Goal: Transaction & Acquisition: Purchase product/service

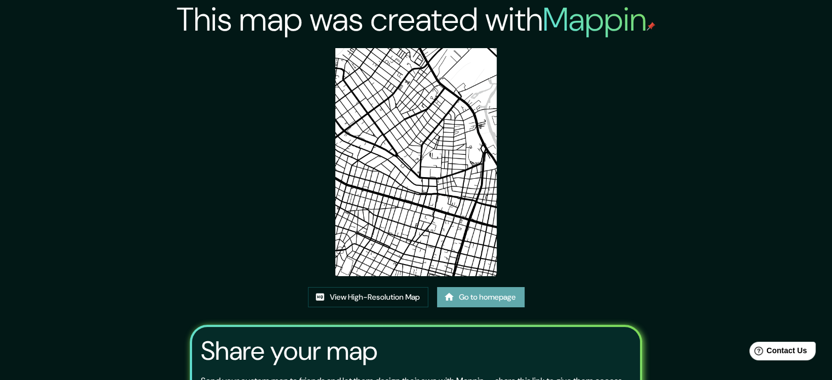
click at [475, 306] on link "Go to homepage" at bounding box center [481, 297] width 88 height 20
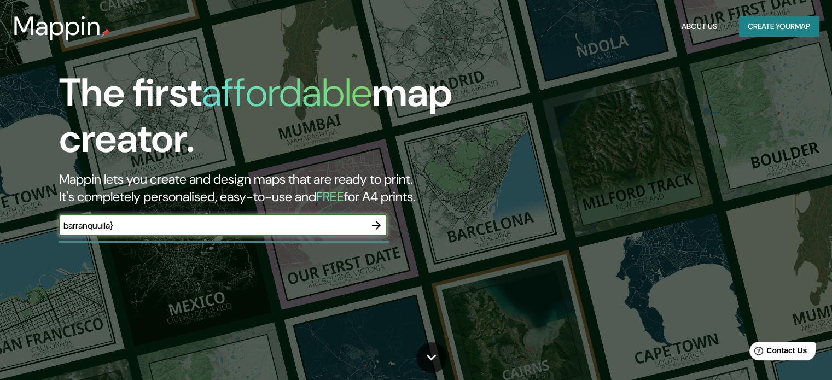
type input "barranquulla}"
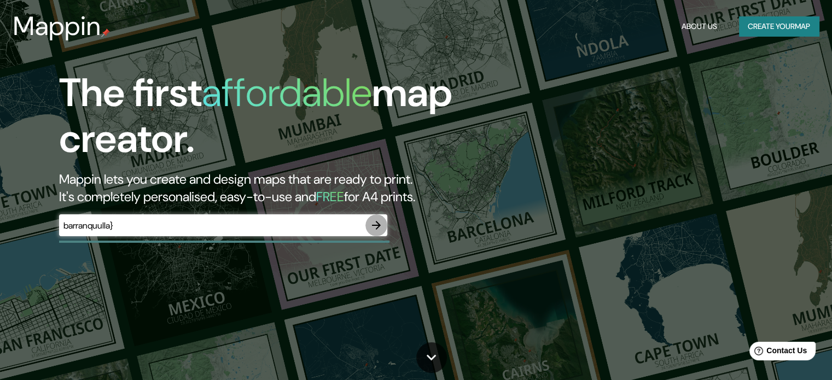
click at [376, 220] on icon "button" at bounding box center [376, 225] width 13 height 13
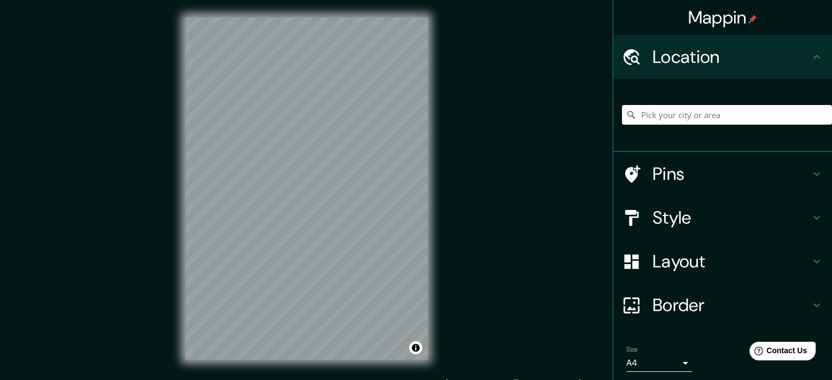
click at [674, 109] on input "Pick your city or area" at bounding box center [727, 115] width 210 height 20
type input "a"
type input "[GEOGRAPHIC_DATA], [GEOGRAPHIC_DATA], [GEOGRAPHIC_DATA]"
click at [130, 269] on div "Mappin Location Barranquilla, Atlántico, Colombia Barranquilla Atlántico, Colom…" at bounding box center [416, 197] width 832 height 395
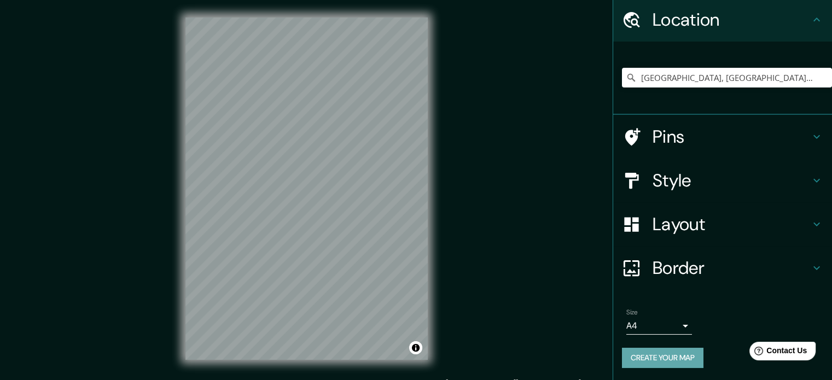
click at [677, 353] on button "Create your map" at bounding box center [663, 358] width 82 height 20
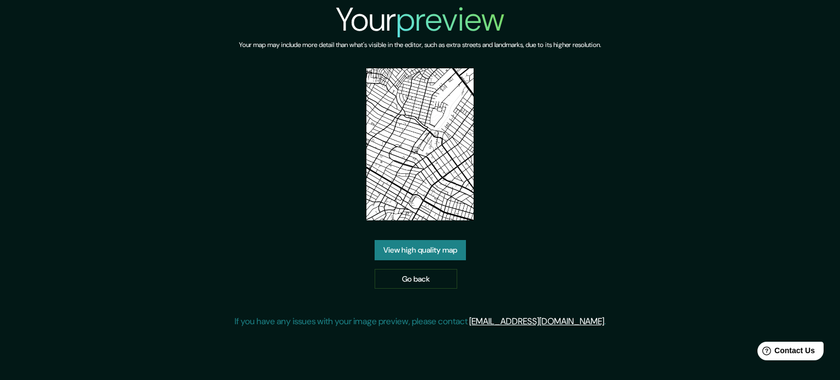
click at [626, 274] on div "Your preview Your map may include more detail than what's visible in the editor…" at bounding box center [420, 168] width 840 height 337
click at [438, 247] on link "View high quality map" at bounding box center [420, 250] width 91 height 20
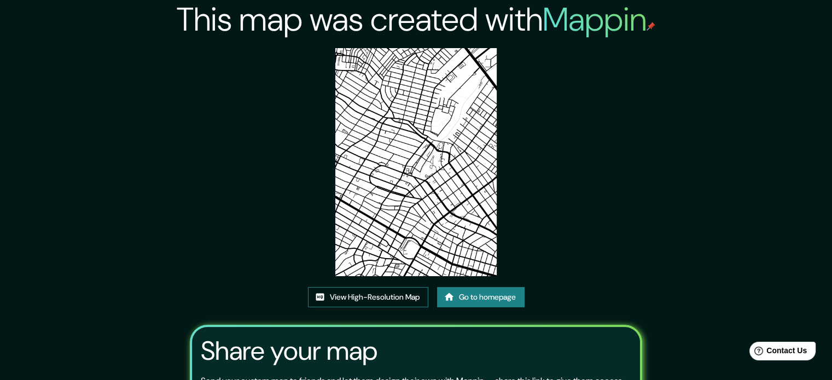
click at [399, 293] on link "View High-Resolution Map" at bounding box center [368, 297] width 120 height 20
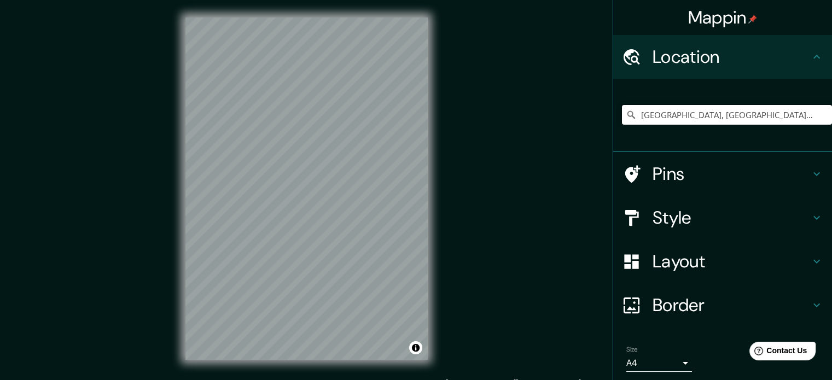
drag, startPoint x: 768, startPoint y: 117, endPoint x: 549, endPoint y: 122, distance: 218.9
click at [549, 122] on div "Mappin Location Barranquilla, Atlántico, Colombia Pins Style Layout Border Choo…" at bounding box center [416, 197] width 832 height 395
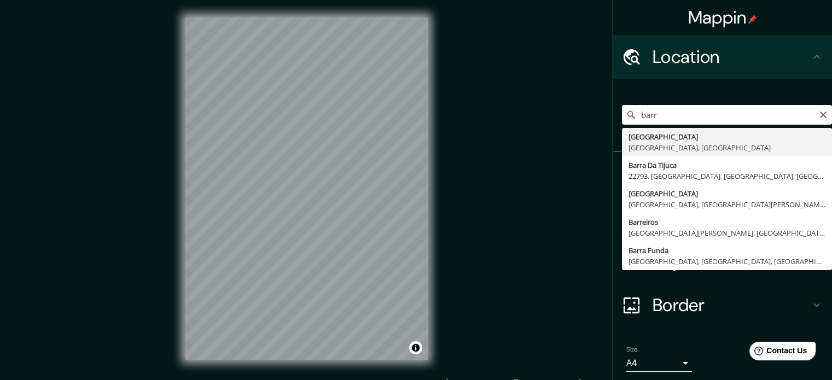
type input "[GEOGRAPHIC_DATA], [GEOGRAPHIC_DATA], [GEOGRAPHIC_DATA]"
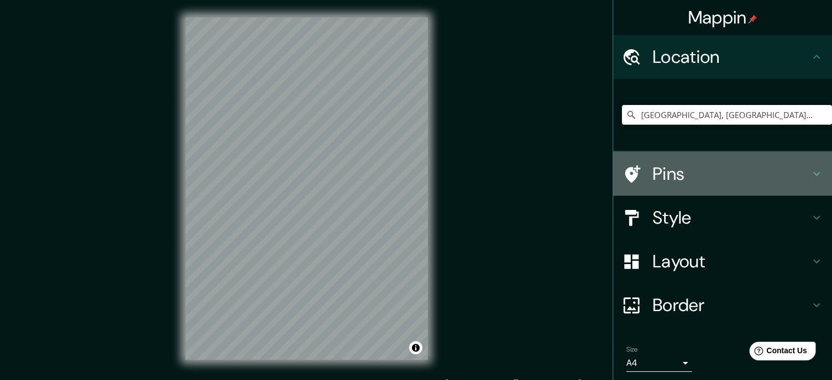
click at [672, 181] on h4 "Pins" at bounding box center [732, 174] width 158 height 22
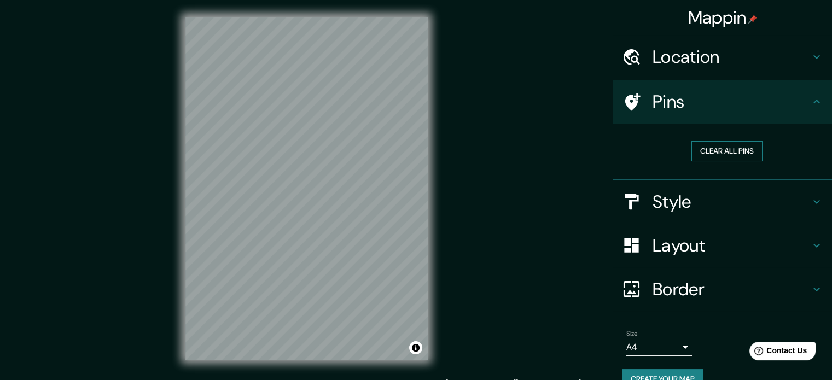
click at [712, 155] on button "Clear all pins" at bounding box center [726, 151] width 71 height 20
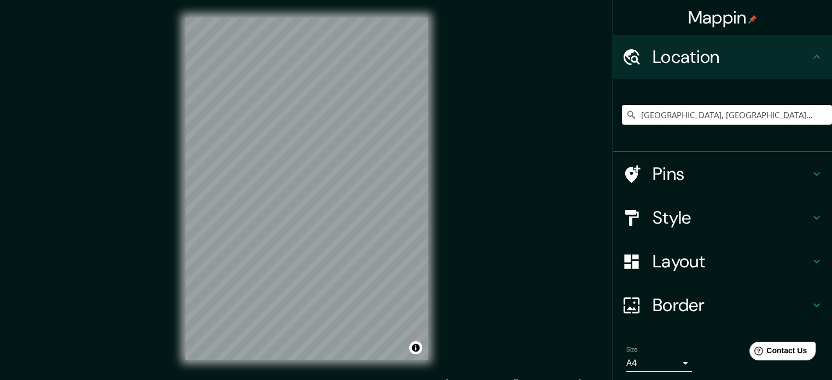
click at [757, 118] on input "[GEOGRAPHIC_DATA], [GEOGRAPHIC_DATA], [GEOGRAPHIC_DATA]" at bounding box center [727, 115] width 210 height 20
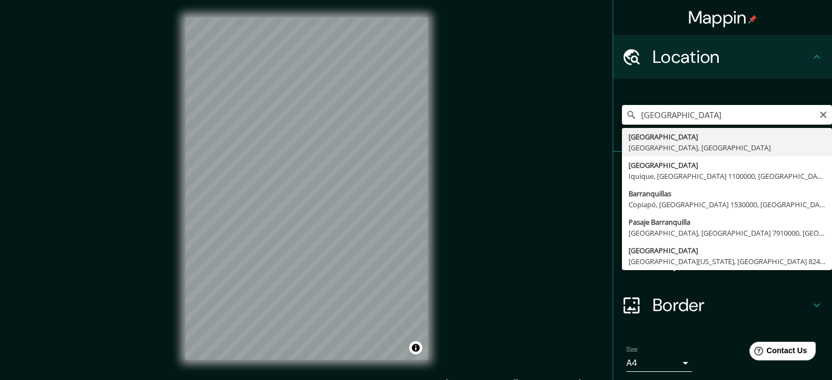
type input "[GEOGRAPHIC_DATA], [GEOGRAPHIC_DATA], [GEOGRAPHIC_DATA]"
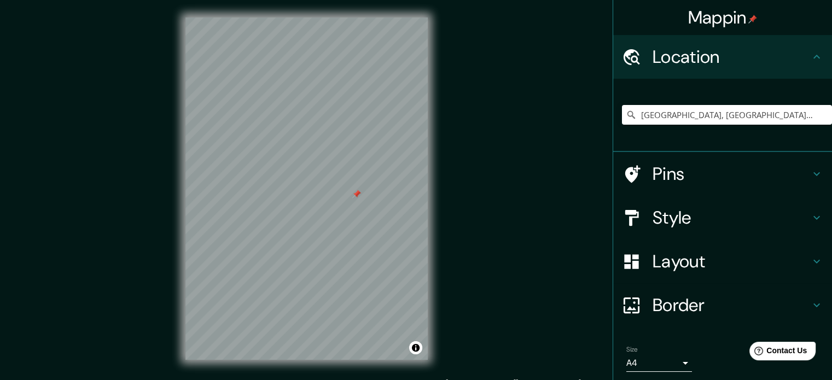
click at [670, 181] on h4 "Pins" at bounding box center [732, 174] width 158 height 22
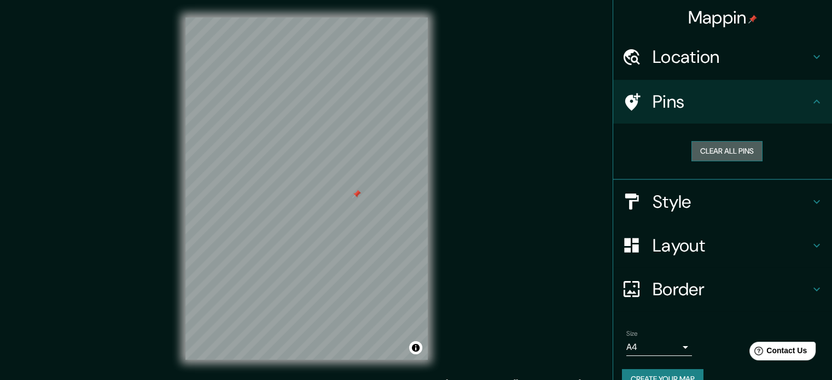
click at [713, 156] on button "Clear all pins" at bounding box center [726, 151] width 71 height 20
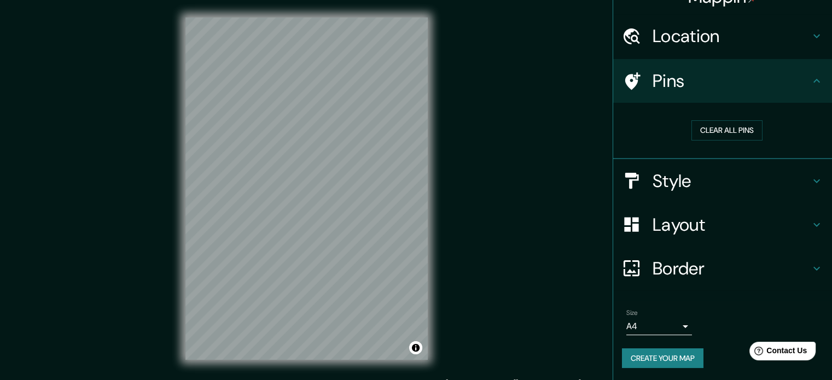
scroll to position [20, 0]
click at [656, 363] on button "Create your map" at bounding box center [663, 359] width 82 height 20
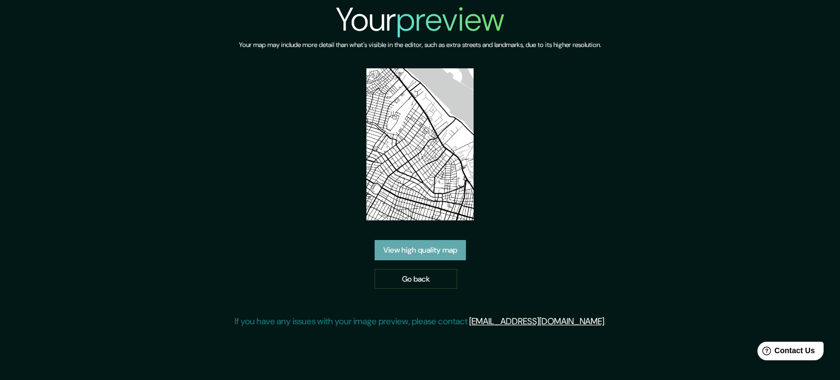
click at [435, 250] on link "View high quality map" at bounding box center [420, 250] width 91 height 20
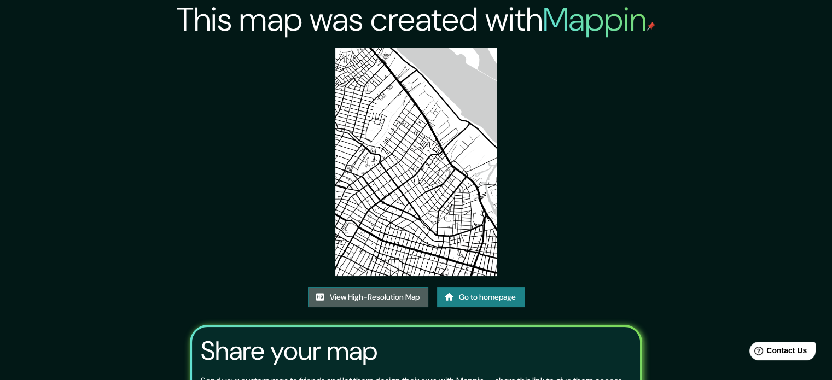
click at [397, 298] on link "View High-Resolution Map" at bounding box center [368, 297] width 120 height 20
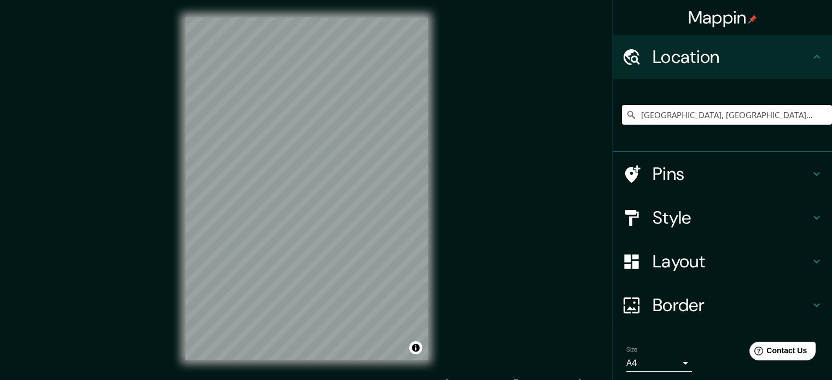
drag, startPoint x: 763, startPoint y: 124, endPoint x: 574, endPoint y: 113, distance: 189.0
click at [574, 113] on div "Mappin Location [GEOGRAPHIC_DATA], [GEOGRAPHIC_DATA], [GEOGRAPHIC_DATA] Pins St…" at bounding box center [416, 197] width 832 height 395
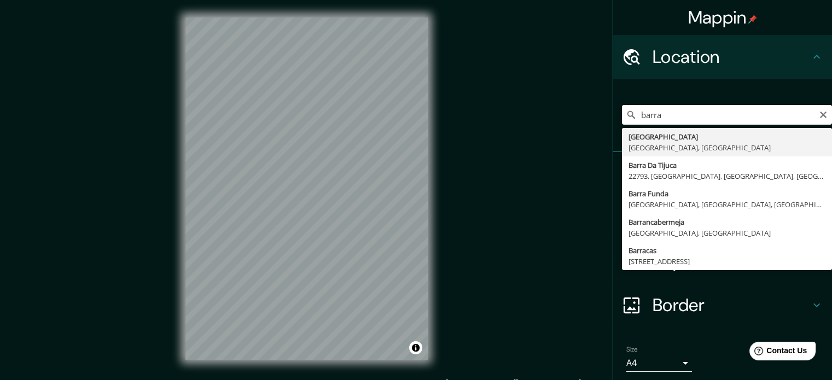
type input "[GEOGRAPHIC_DATA], [GEOGRAPHIC_DATA], [GEOGRAPHIC_DATA]"
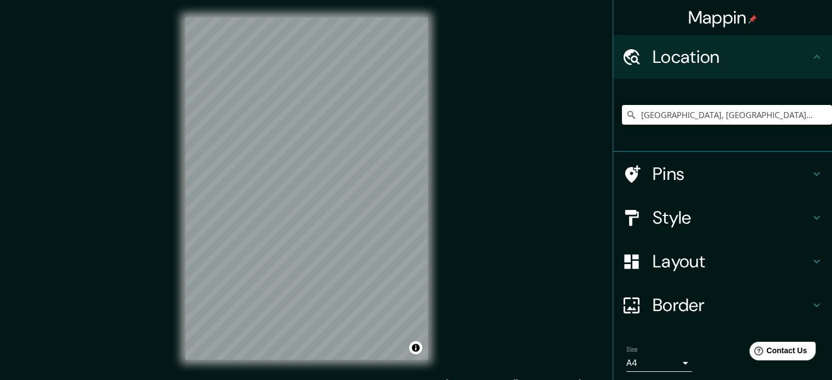
scroll to position [37, 0]
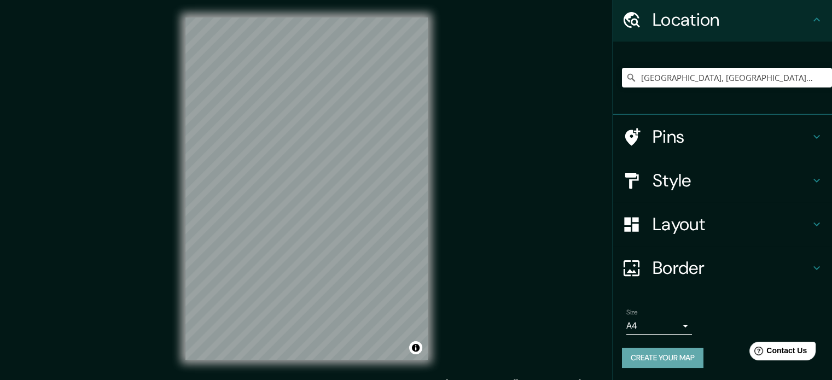
click at [685, 360] on button "Create your map" at bounding box center [663, 358] width 82 height 20
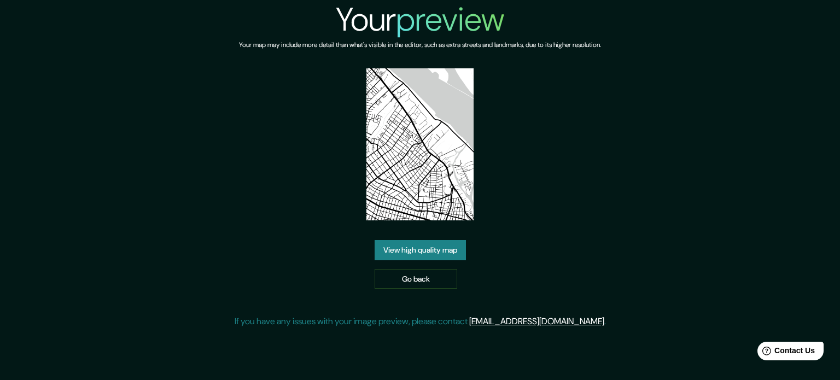
click at [454, 246] on link "View high quality map" at bounding box center [420, 250] width 91 height 20
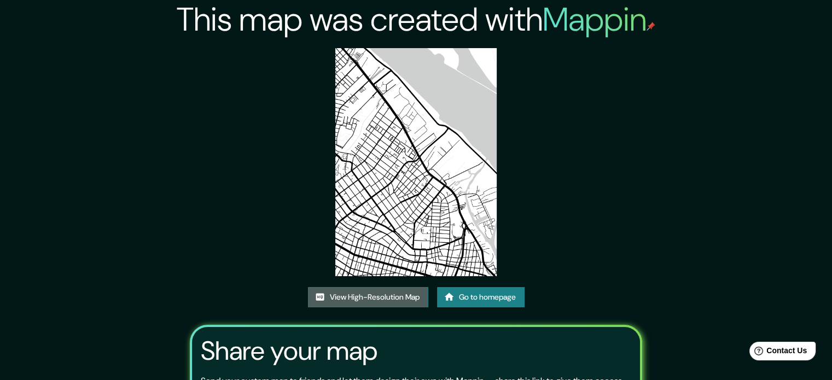
click at [379, 298] on link "View High-Resolution Map" at bounding box center [368, 297] width 120 height 20
